Goal: Navigation & Orientation: Understand site structure

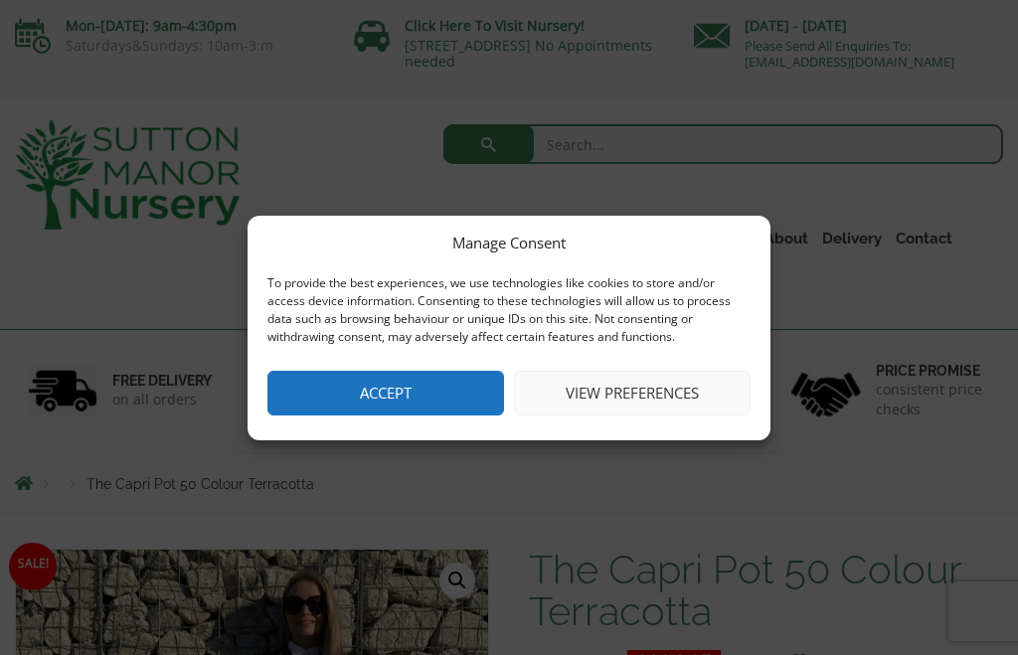
click at [381, 395] on button "Accept" at bounding box center [386, 393] width 237 height 45
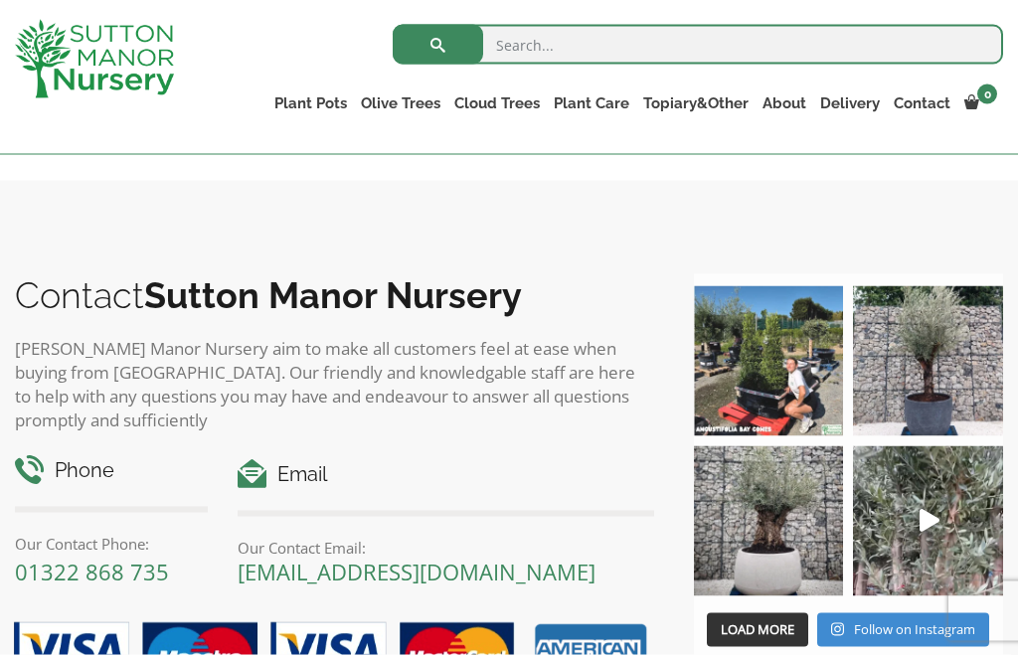
scroll to position [1842, 0]
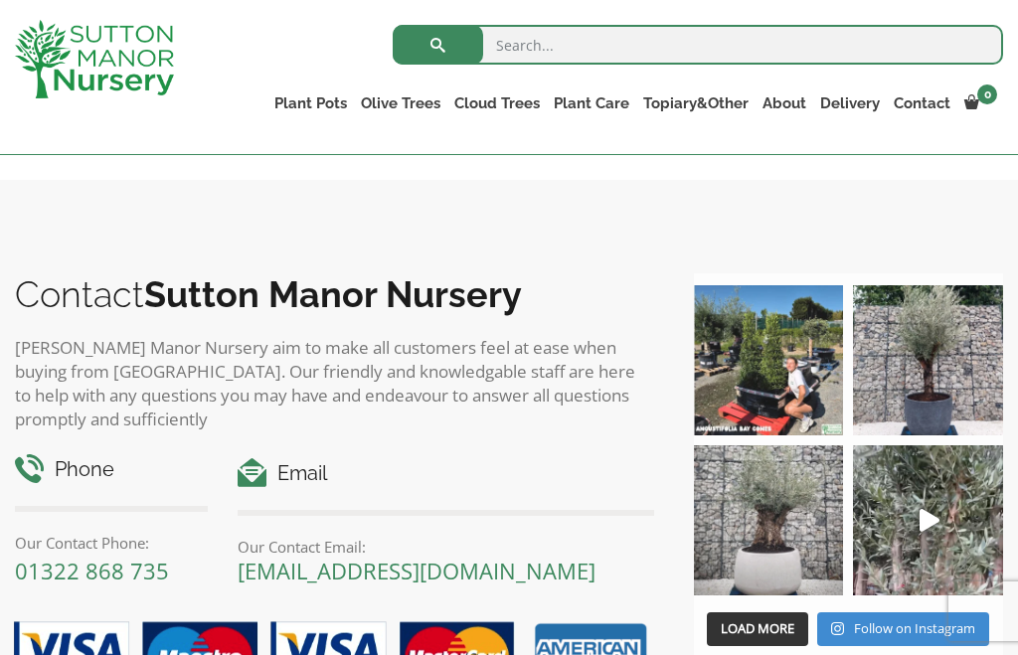
click at [796, 539] on img at bounding box center [769, 521] width 150 height 150
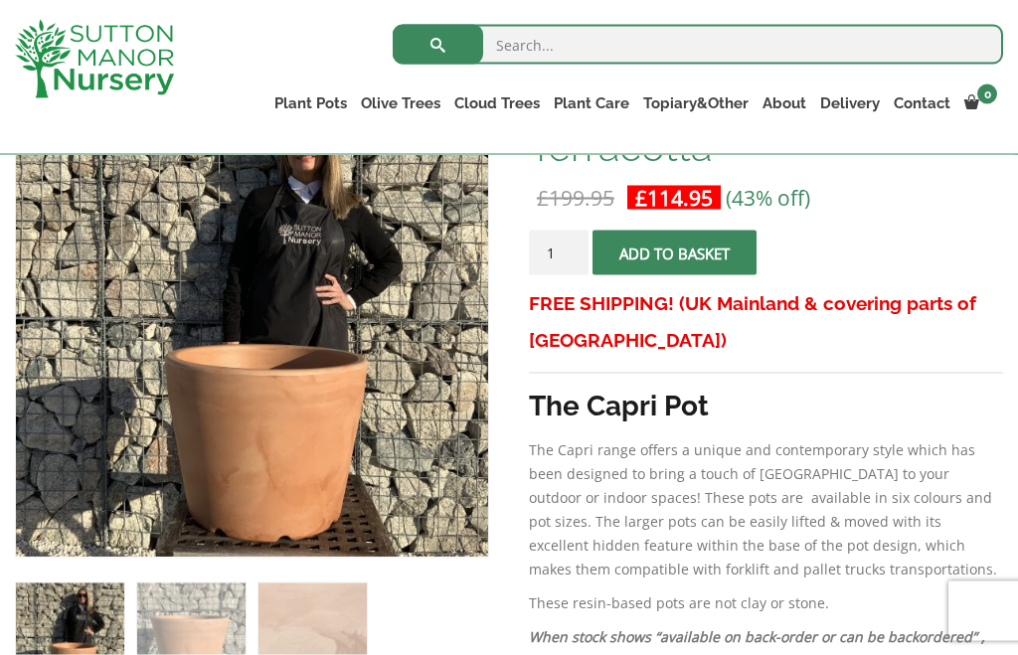
scroll to position [391, 0]
click at [0, 0] on link "Wabi-Sabi" at bounding box center [0, 0] width 0 height 0
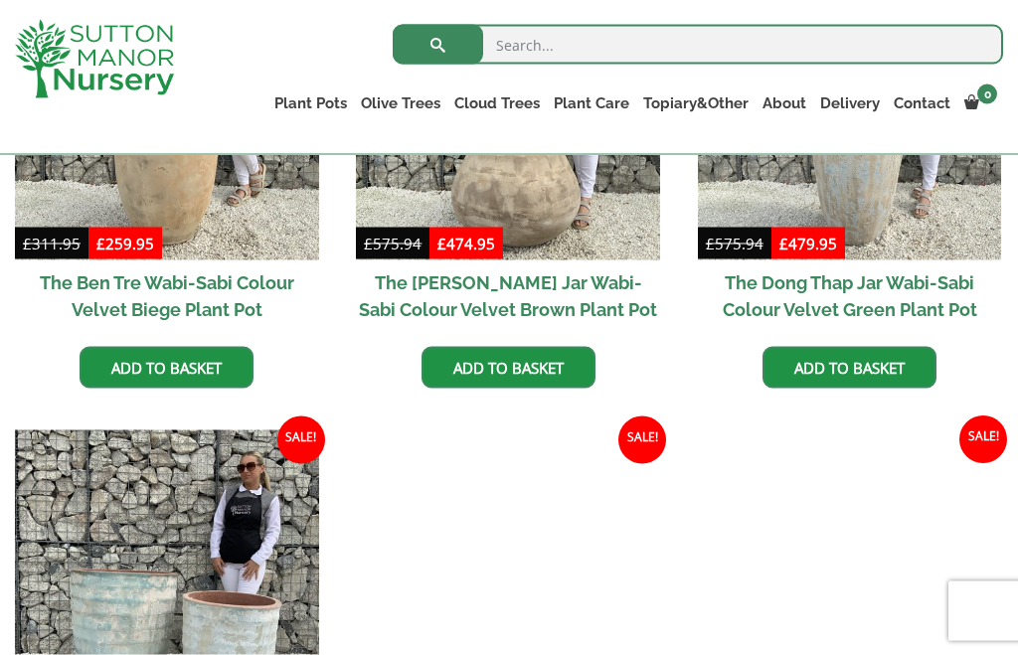
scroll to position [1196, 0]
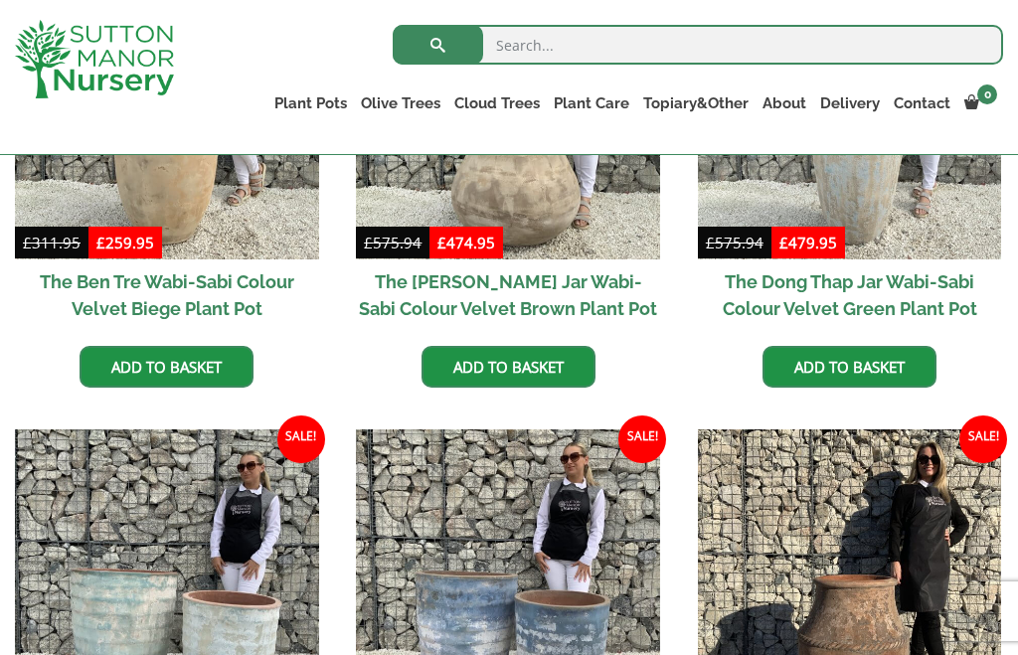
click at [0, 0] on link "The Old Stone Pots" at bounding box center [0, 0] width 0 height 0
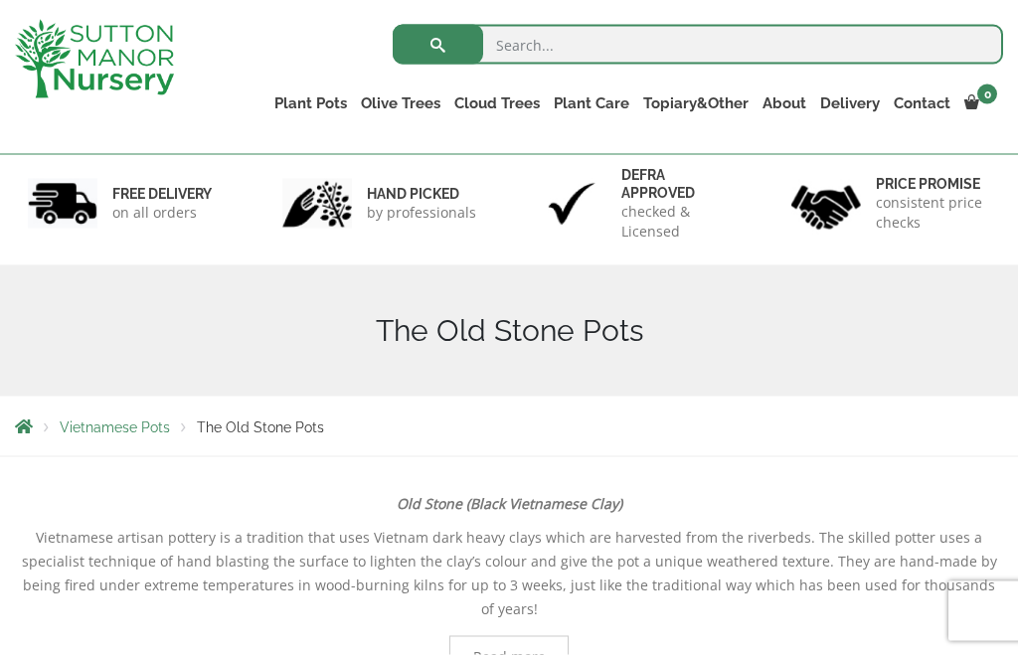
scroll to position [113, 0]
click at [0, 0] on link "Big Bell Pots" at bounding box center [0, 0] width 0 height 0
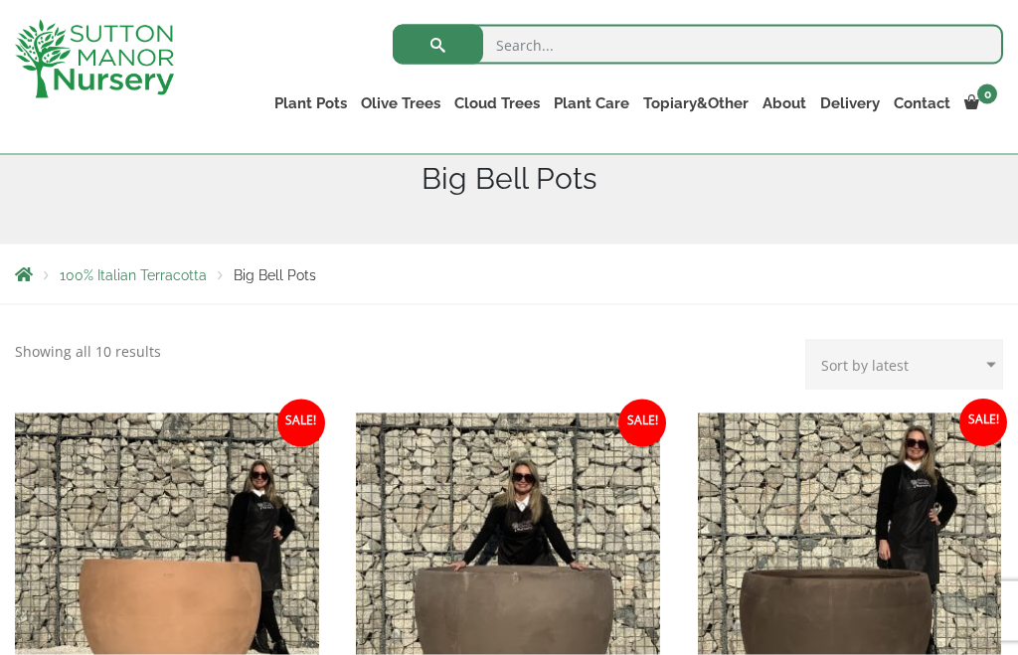
scroll to position [266, 0]
click at [142, 276] on span "100% Italian Terracotta" at bounding box center [133, 275] width 147 height 16
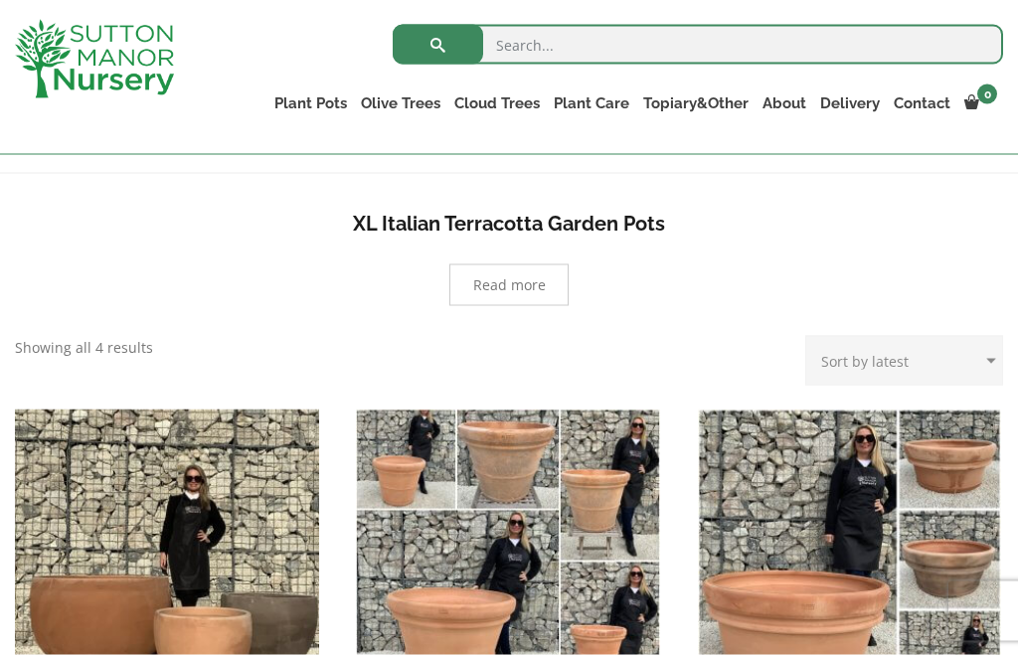
scroll to position [397, 0]
click at [0, 0] on link "Vietnamese Terracotta" at bounding box center [0, 0] width 0 height 0
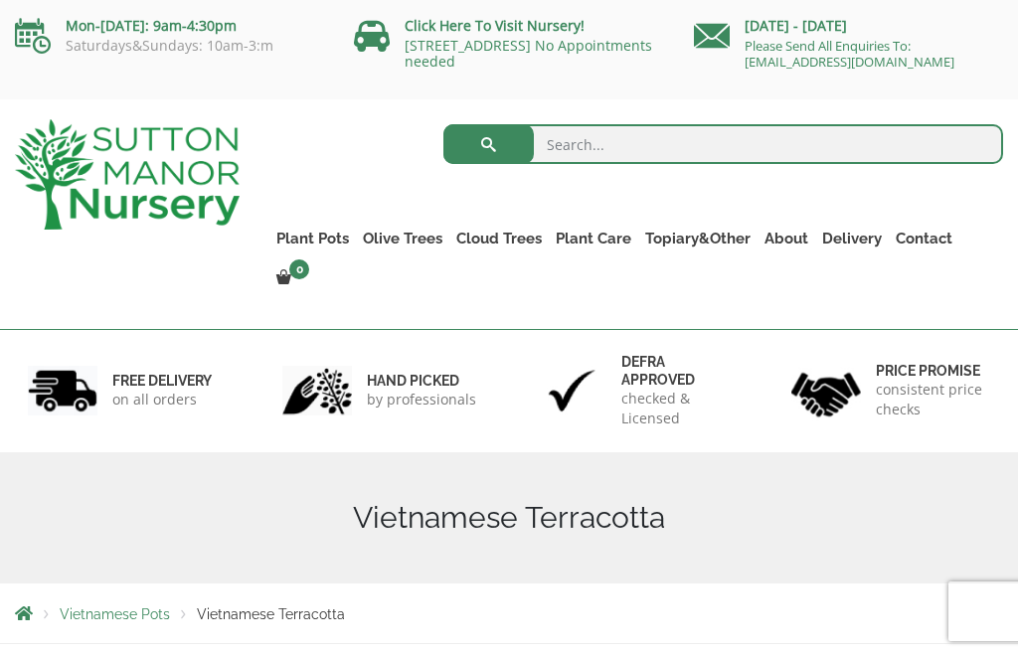
click at [0, 0] on link "Fibre Clay Pots" at bounding box center [0, 0] width 0 height 0
